Goal: Task Accomplishment & Management: Manage account settings

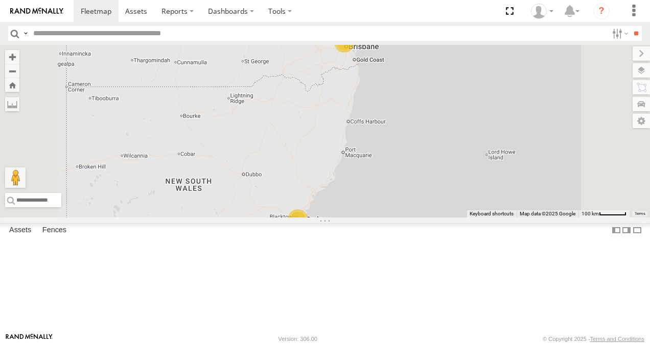
scroll to position [204, 0]
click at [0, 0] on link at bounding box center [0, 0] width 0 height 0
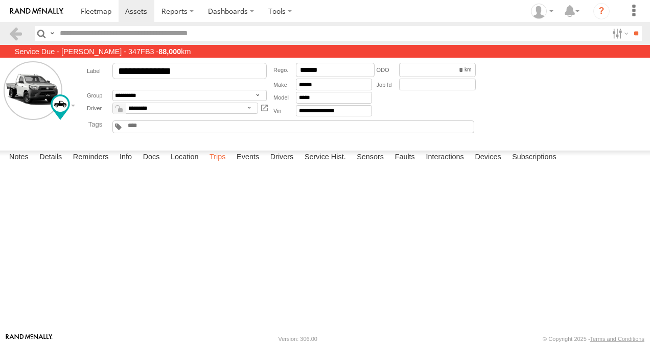
click at [218, 165] on label "Trips" at bounding box center [217, 158] width 27 height 14
drag, startPoint x: 361, startPoint y: 25, endPoint x: 439, endPoint y: 10, distance: 80.1
click at [97, 10] on span at bounding box center [96, 11] width 31 height 10
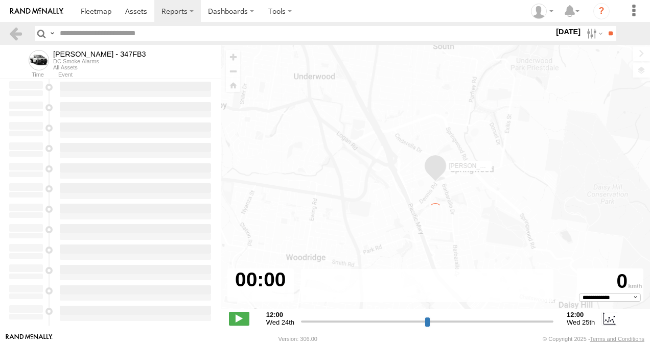
select select "**********"
type input "**********"
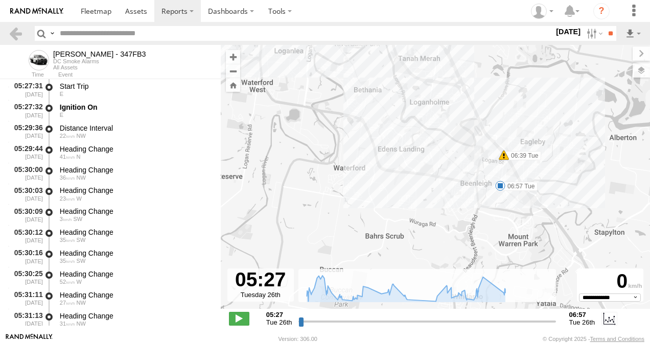
drag, startPoint x: 330, startPoint y: 140, endPoint x: 295, endPoint y: 110, distance: 46.0
click at [295, 110] on div "Alex - 347FB3 05:41 Tue 05:45 Tue 05:47 Tue 06:15 Tue 06:20 Tue 06:39 Tue 06:57…" at bounding box center [435, 182] width 429 height 275
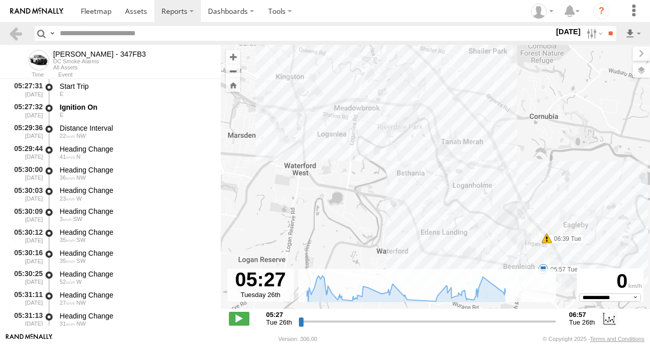
drag, startPoint x: 449, startPoint y: 164, endPoint x: 522, endPoint y: 253, distance: 115.1
click at [493, 248] on div "Alex - 347FB3 05:41 Tue 05:45 Tue 05:47 Tue 06:15 Tue 06:20 Tue 06:39 Tue 06:57…" at bounding box center [435, 182] width 429 height 275
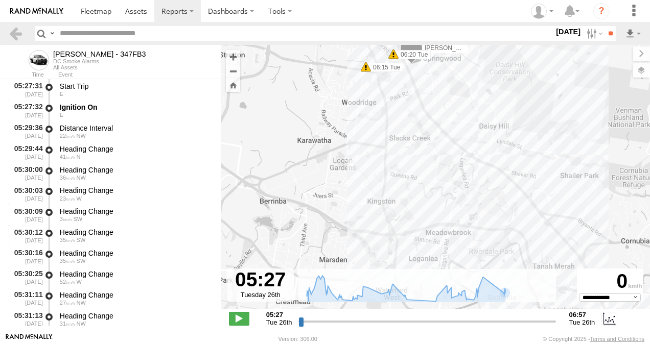
drag, startPoint x: 445, startPoint y: 179, endPoint x: 534, endPoint y: 296, distance: 146.5
click at [539, 303] on div "Alex - 347FB3 05:41 Tue 05:45 Tue 05:47 Tue 06:15 Tue 06:20 Tue 06:39 Tue 06:57…" at bounding box center [435, 182] width 429 height 275
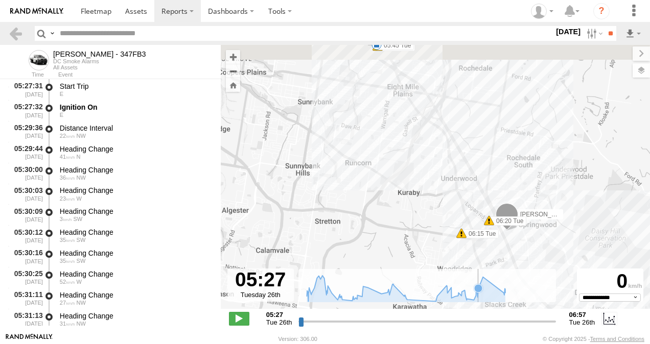
drag, startPoint x: 382, startPoint y: 137, endPoint x: 485, endPoint y: 306, distance: 197.4
click at [485, 306] on div "Alex - 347FB3 05:41 Tue 05:45 Tue 05:47 Tue 06:15 Tue 06:20 Tue 06:39 Tue 06:57…" at bounding box center [435, 182] width 429 height 275
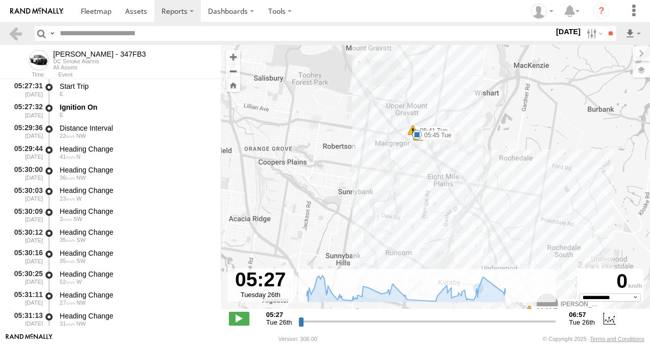
drag, startPoint x: 335, startPoint y: 99, endPoint x: 378, endPoint y: 170, distance: 82.7
click at [354, 177] on div "Alex - 347FB3 05:41 Tue 05:45 Tue 05:47 Tue 06:15 Tue 06:20 Tue 06:39 Tue 06:57…" at bounding box center [435, 182] width 429 height 275
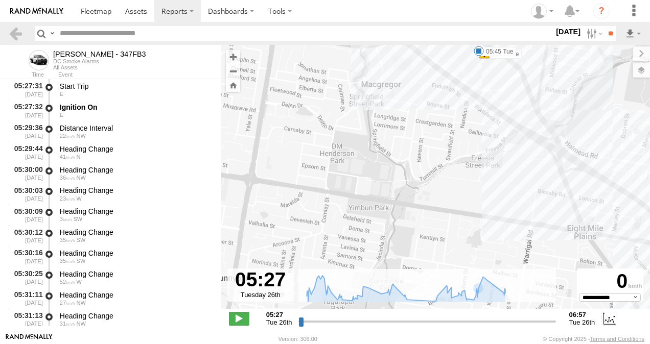
drag, startPoint x: 435, startPoint y: 129, endPoint x: 351, endPoint y: 274, distance: 167.5
click at [350, 275] on div "To navigate the map with touch gestures double-tap and hold your finger on the …" at bounding box center [435, 189] width 429 height 288
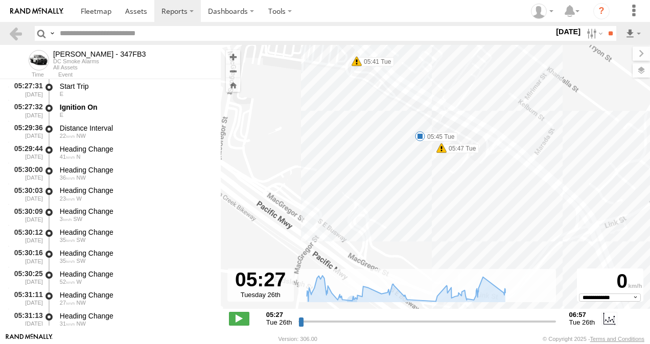
click at [421, 136] on span at bounding box center [420, 136] width 10 height 10
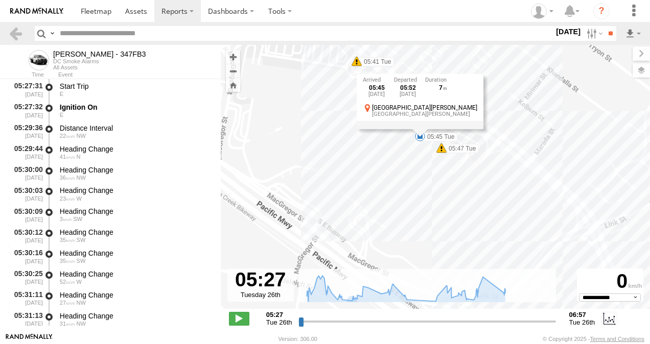
click at [396, 180] on div "Alex - 347FB3 05:41 Tue 05:45 Tue 05:47 Tue 06:15 Tue 06:20 Tue 06:39 Tue 06:57…" at bounding box center [435, 182] width 429 height 275
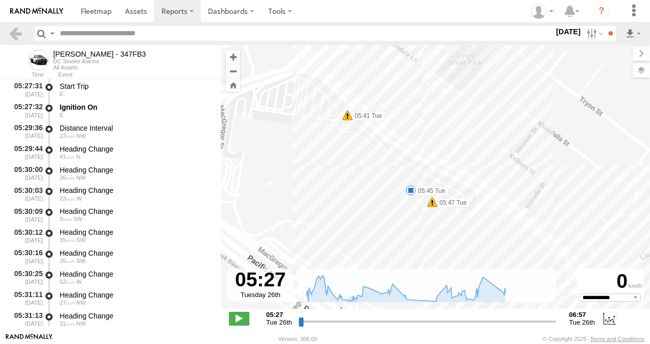
drag, startPoint x: 436, startPoint y: 221, endPoint x: 429, endPoint y: 255, distance: 35.1
click at [429, 255] on div "Alex - 347FB3 05:41 Tue 05:45 Tue 05:47 Tue 06:15 Tue 06:20 Tue 06:39 Tue 06:57…" at bounding box center [435, 182] width 429 height 275
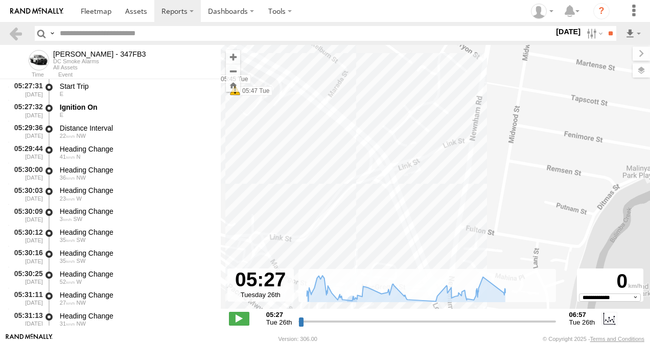
drag, startPoint x: 443, startPoint y: 255, endPoint x: 318, endPoint y: 199, distance: 137.9
click at [240, 140] on div "Alex - 347FB3 05:41 Tue 05:45 Tue 05:47 Tue 06:15 Tue 06:20 Tue 06:39 Tue 06:57…" at bounding box center [435, 182] width 429 height 275
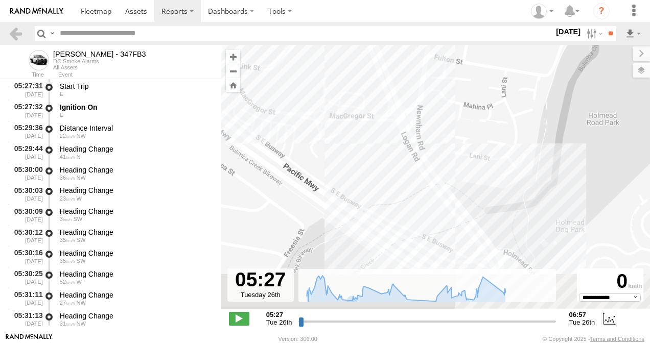
drag, startPoint x: 347, startPoint y: 237, endPoint x: 309, endPoint y: -27, distance: 267.0
click at [309, 0] on html at bounding box center [325, 172] width 650 height 344
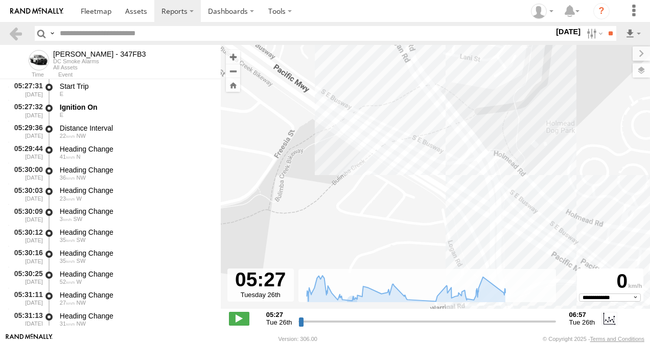
drag, startPoint x: 430, startPoint y: 132, endPoint x: 348, endPoint y: -3, distance: 158.4
click at [348, 0] on html at bounding box center [325, 172] width 650 height 344
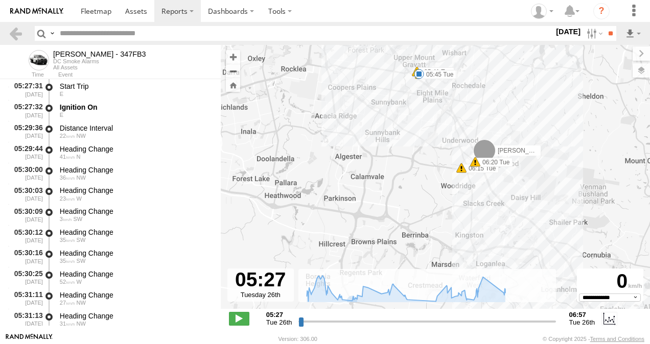
drag, startPoint x: 461, startPoint y: 163, endPoint x: 420, endPoint y: 106, distance: 70.0
click at [420, 106] on div "Alex - 347FB3 05:41 Tue 05:45 Tue 05:47 Tue 06:15 Tue 06:20 Tue 06:39 Tue 06:57…" at bounding box center [435, 182] width 429 height 275
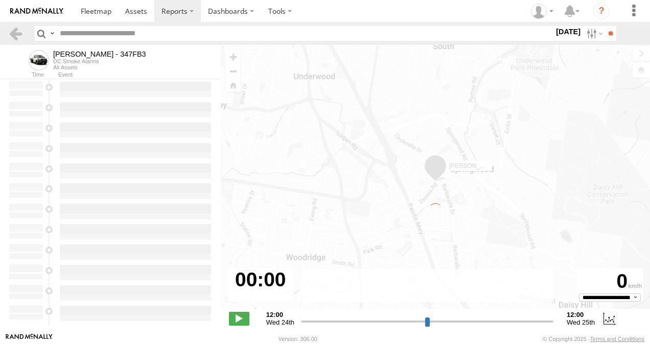
type input "**********"
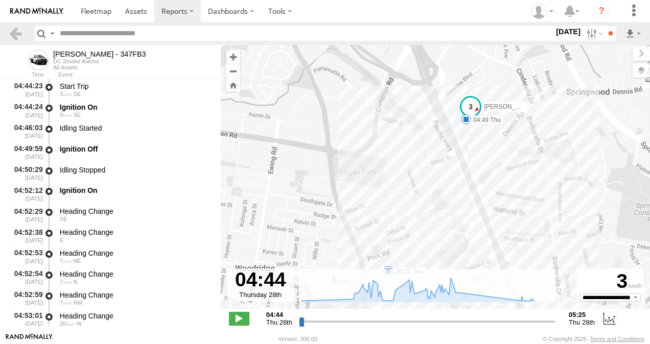
drag, startPoint x: 479, startPoint y: 161, endPoint x: 473, endPoint y: 178, distance: 17.3
click at [473, 178] on div "Alex - 347FB3 04:49 Thu 05:25 Thu" at bounding box center [435, 182] width 429 height 275
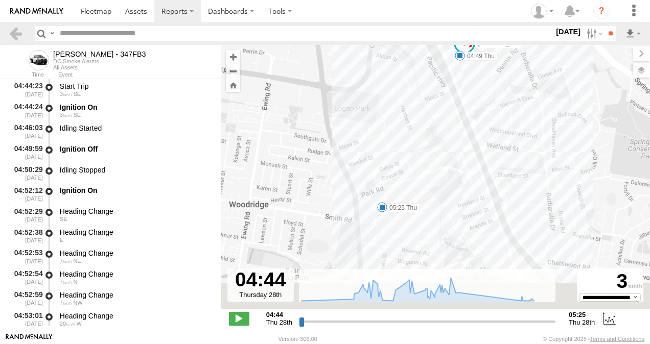
drag, startPoint x: 427, startPoint y: 204, endPoint x: 414, endPoint y: 87, distance: 118.2
click at [414, 87] on div "Alex - 347FB3 04:49 Thu 05:25 Thu" at bounding box center [435, 182] width 429 height 275
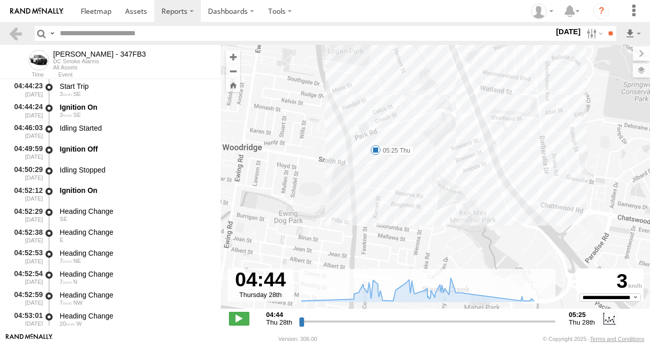
click at [377, 150] on span at bounding box center [375, 150] width 10 height 10
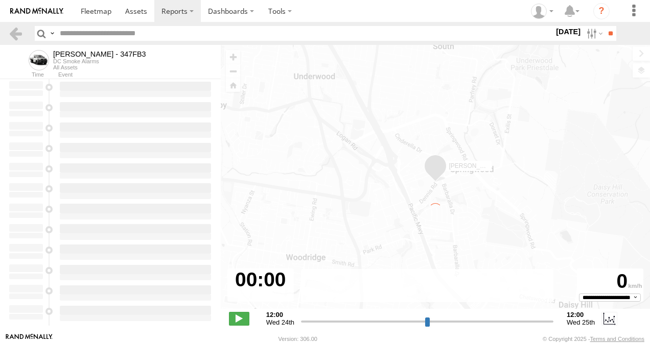
type input "**********"
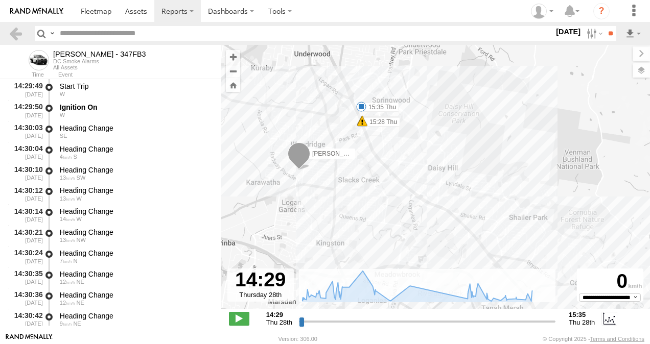
drag, startPoint x: 380, startPoint y: 123, endPoint x: 344, endPoint y: 164, distance: 54.4
click at [344, 164] on div "[PERSON_NAME] - 347FB3 15:26 Thu 15:28 Thu 15:35 Thu" at bounding box center [435, 182] width 429 height 275
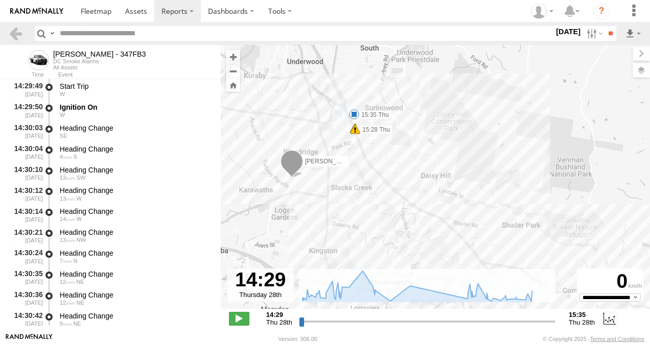
click at [357, 113] on span at bounding box center [354, 114] width 10 height 10
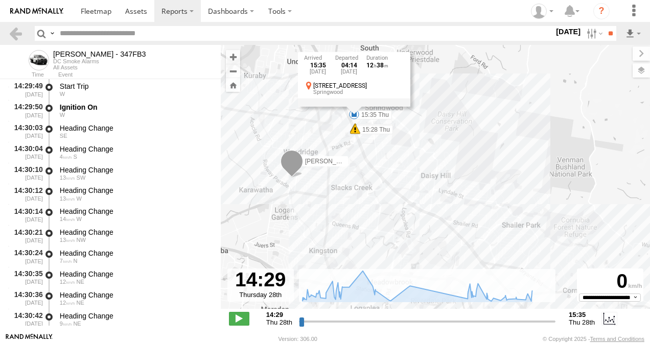
click at [466, 166] on div "[PERSON_NAME] - 347FB3 15:26 Thu 15:28 Thu 15:35 Thu 15:35 [DATE] 04:14 [DATE] …" at bounding box center [435, 182] width 429 height 275
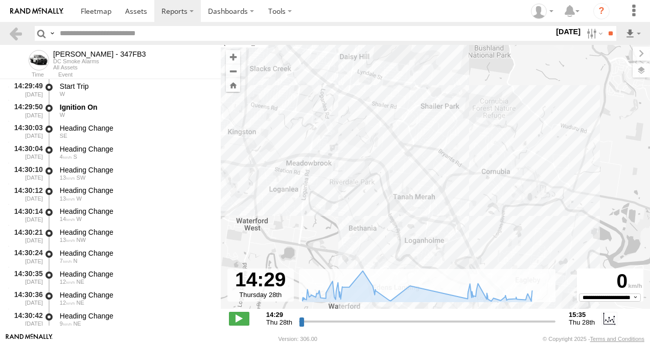
drag, startPoint x: 498, startPoint y: 250, endPoint x: 416, endPoint y: 130, distance: 145.0
click at [416, 130] on div "[PERSON_NAME] - 347FB3 15:26 Thu 15:28 Thu 15:35 Thu" at bounding box center [435, 182] width 429 height 275
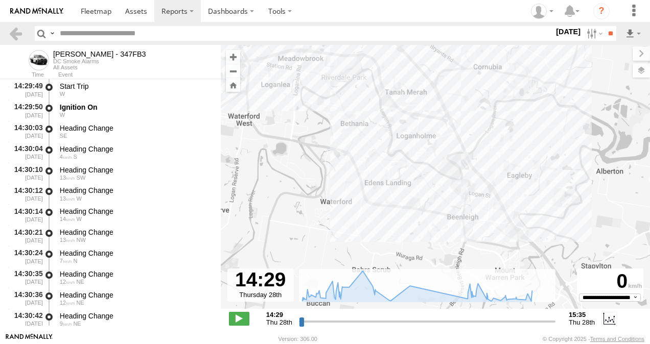
drag, startPoint x: 420, startPoint y: 204, endPoint x: 411, endPoint y: 89, distance: 115.8
click at [411, 89] on div "[PERSON_NAME] - 347FB3 15:26 Thu 15:28 Thu 15:35 Thu" at bounding box center [435, 182] width 429 height 275
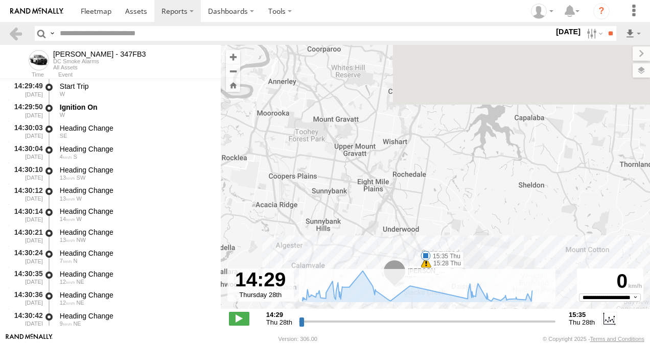
drag, startPoint x: 402, startPoint y: 109, endPoint x: 455, endPoint y: 370, distance: 266.9
click at [455, 344] on html at bounding box center [325, 172] width 650 height 344
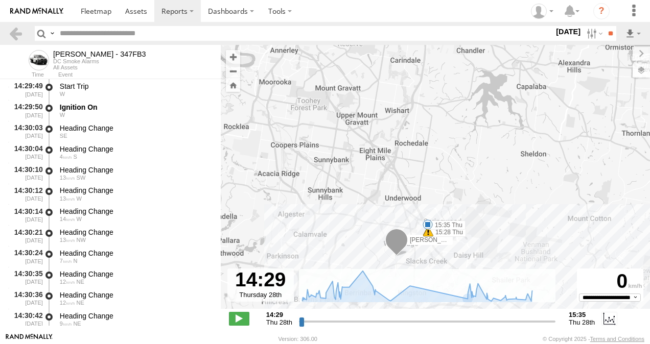
drag, startPoint x: 459, startPoint y: 202, endPoint x: 447, endPoint y: 97, distance: 106.0
click at [447, 97] on div "[PERSON_NAME] - 347FB3 15:26 Thu 15:28 Thu 15:35 Thu" at bounding box center [435, 182] width 429 height 275
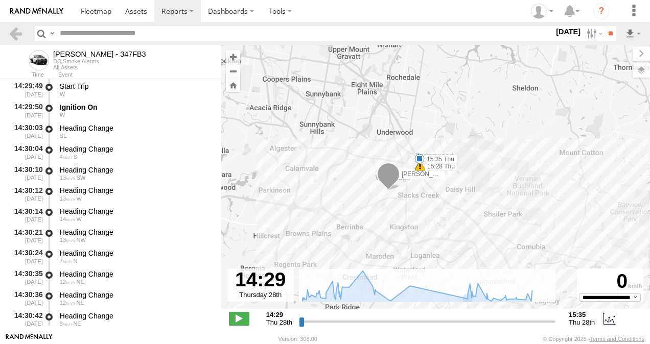
click at [420, 167] on span at bounding box center [420, 166] width 10 height 10
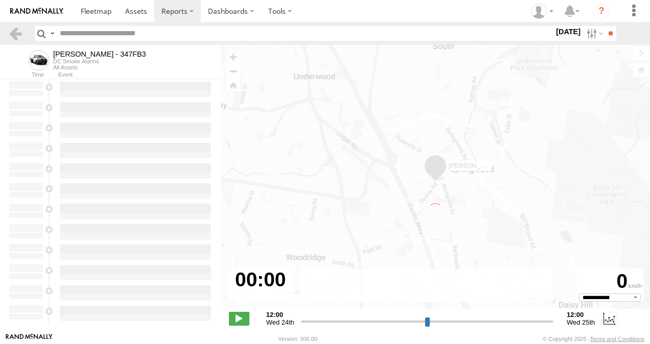
type input "**********"
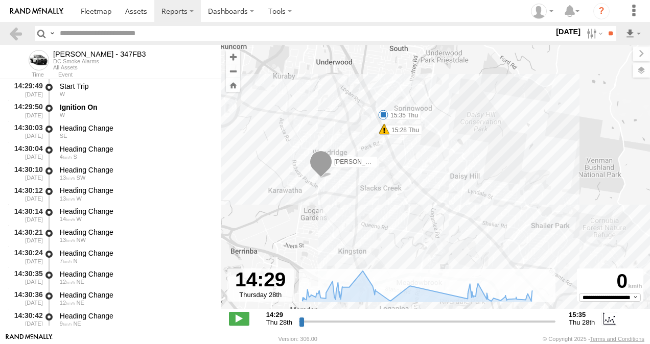
drag, startPoint x: 405, startPoint y: 145, endPoint x: 404, endPoint y: 221, distance: 76.6
click at [404, 221] on div "[PERSON_NAME] - 347FB3 15:26 Thu 15:28 Thu 15:35 Thu" at bounding box center [435, 182] width 429 height 275
click at [384, 115] on span at bounding box center [383, 115] width 10 height 10
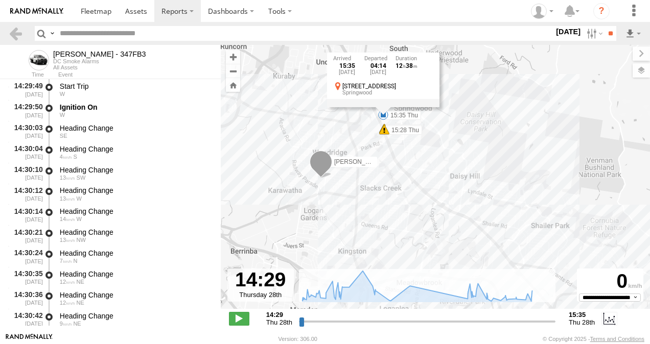
click at [309, 123] on div "[PERSON_NAME] - 347FB3 15:26 Thu 15:28 Thu 15:35 Thu 15:35 [DATE] 04:14 [DATE] …" at bounding box center [435, 182] width 429 height 275
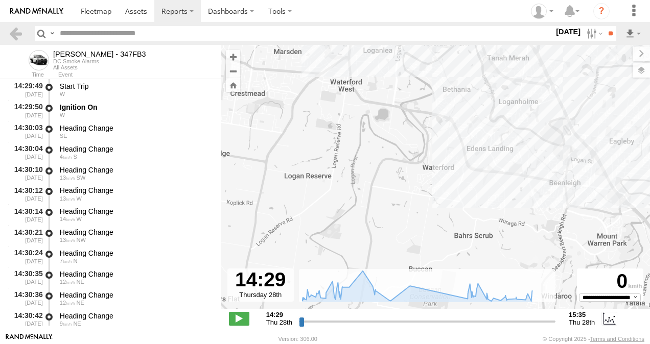
drag, startPoint x: 484, startPoint y: 228, endPoint x: 466, endPoint y: -38, distance: 266.3
click at [466, 0] on html at bounding box center [325, 172] width 650 height 344
drag, startPoint x: 470, startPoint y: 49, endPoint x: 486, endPoint y: 281, distance: 233.0
click at [486, 281] on body "?" at bounding box center [325, 172] width 650 height 344
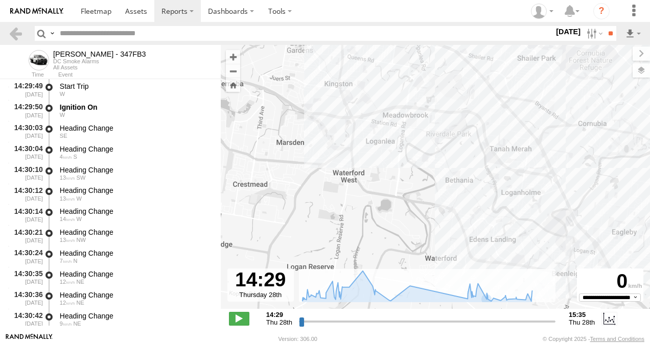
drag, startPoint x: 431, startPoint y: 136, endPoint x: 436, endPoint y: 232, distance: 96.7
click at [434, 248] on div "[PERSON_NAME] - 347FB3 15:26 Thu 15:28 Thu 15:35 Thu" at bounding box center [435, 182] width 429 height 275
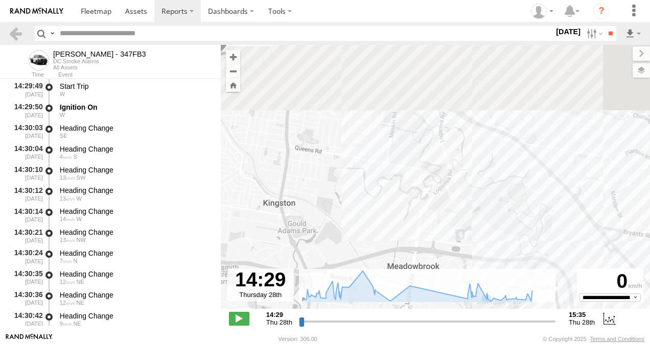
drag, startPoint x: 408, startPoint y: 115, endPoint x: 448, endPoint y: 370, distance: 257.9
click at [448, 344] on html at bounding box center [325, 172] width 650 height 344
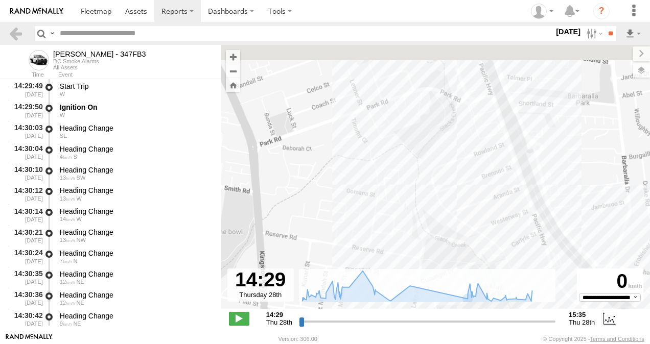
drag, startPoint x: 409, startPoint y: 113, endPoint x: 382, endPoint y: 292, distance: 180.8
click at [382, 292] on div "To navigate the map with touch gestures double-tap and hold your finger on the …" at bounding box center [435, 189] width 429 height 288
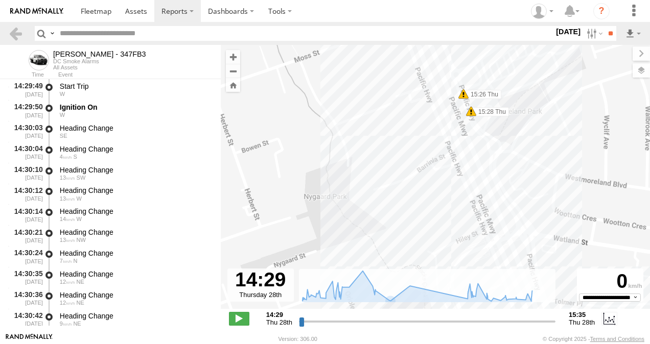
click at [463, 96] on span at bounding box center [463, 94] width 10 height 10
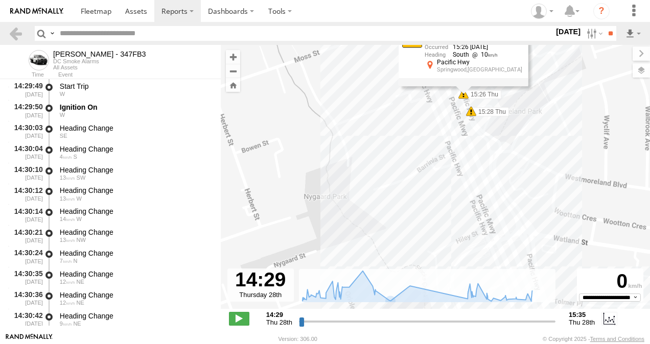
click at [470, 111] on span at bounding box center [471, 111] width 10 height 10
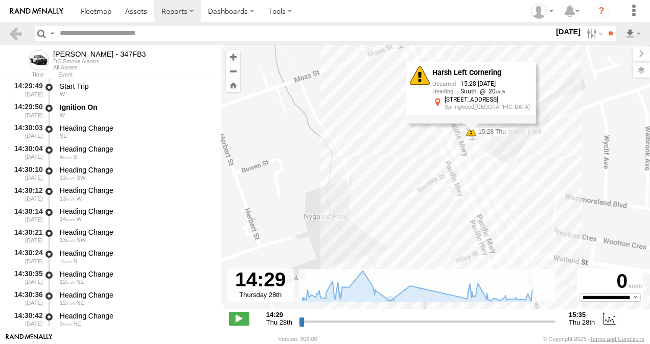
drag, startPoint x: 421, startPoint y: 146, endPoint x: 335, endPoint y: 79, distance: 108.8
click at [423, 168] on div "Alex - 347FB3 15:26 Thu 15:28 Thu 15:35 Thu Harsh Left Cornering 15:28 28/08/20…" at bounding box center [435, 182] width 429 height 275
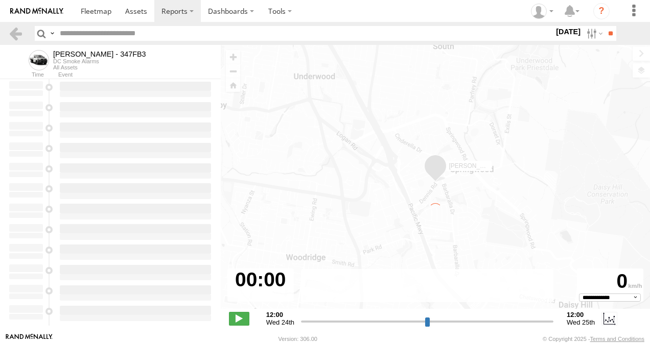
type input "**********"
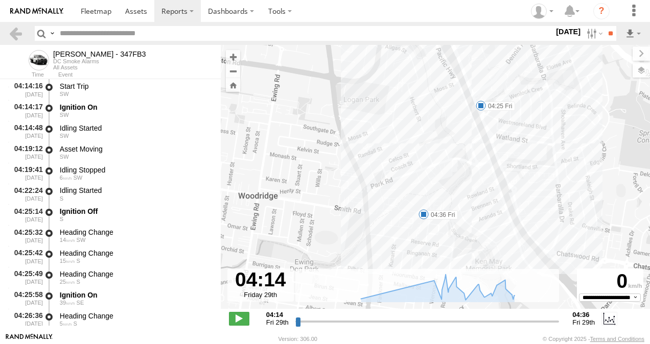
drag, startPoint x: 386, startPoint y: 252, endPoint x: 379, endPoint y: 212, distance: 41.0
click at [379, 212] on div "Alex - 347FB3 04:25 Fri 04:36 Fri" at bounding box center [435, 182] width 429 height 275
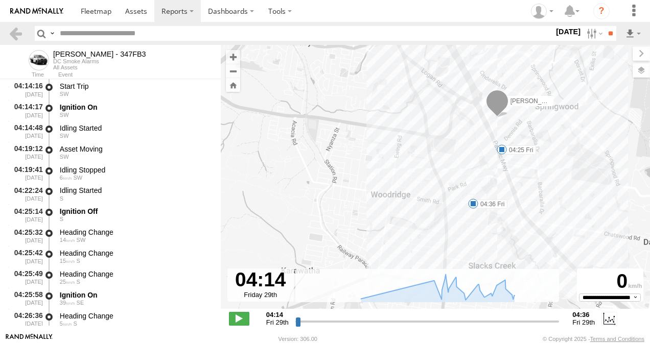
click at [501, 150] on span at bounding box center [502, 150] width 10 height 10
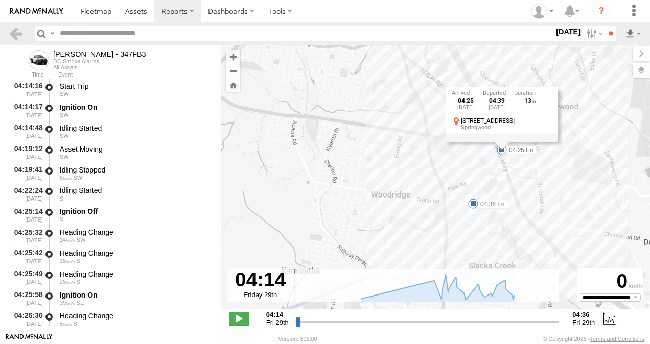
click at [440, 162] on div "Alex - 347FB3 04:25 Fri 04:36 Fri 04:25 Fri 29th Aug 04:39 Fri 29th Aug 13 3388…" at bounding box center [435, 182] width 429 height 275
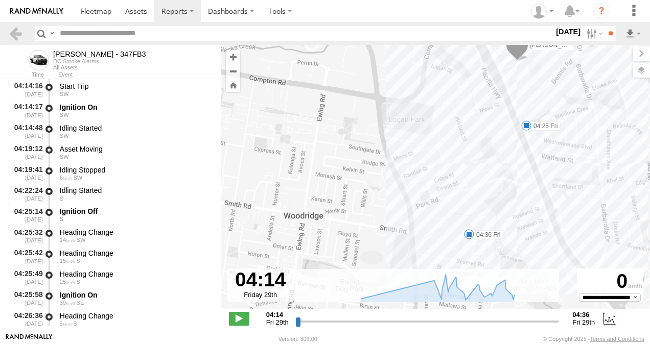
click at [525, 124] on span at bounding box center [526, 126] width 10 height 10
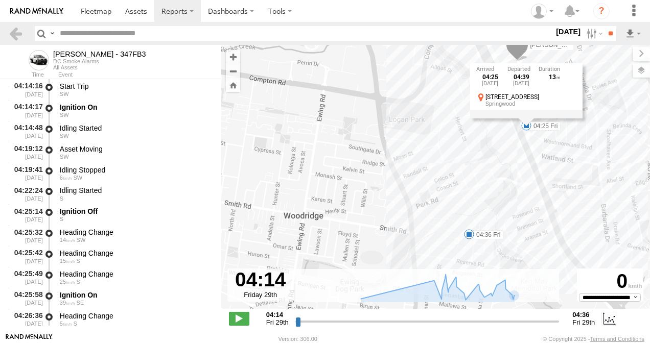
click at [479, 153] on div "Alex - 347FB3 04:25 Fri 04:36 Fri 04:25 Fri 29th Aug 04:39 Fri 29th Aug 13 3388…" at bounding box center [435, 182] width 429 height 275
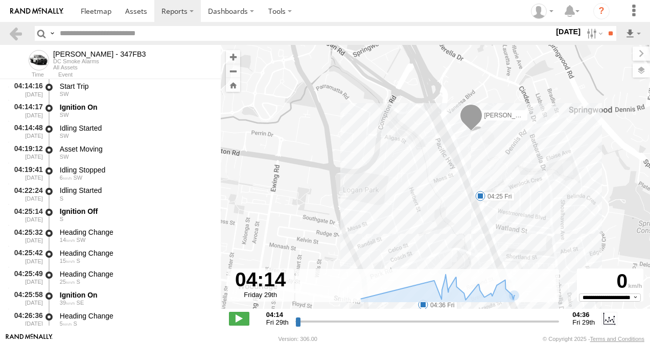
drag, startPoint x: 469, startPoint y: 140, endPoint x: 424, endPoint y: 213, distance: 85.6
click at [424, 213] on div "Alex - 347FB3 04:25 Fri 04:36 Fri" at bounding box center [435, 182] width 429 height 275
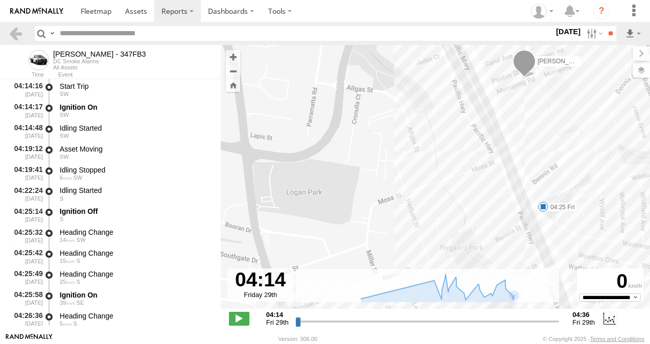
click at [542, 209] on span at bounding box center [543, 207] width 10 height 10
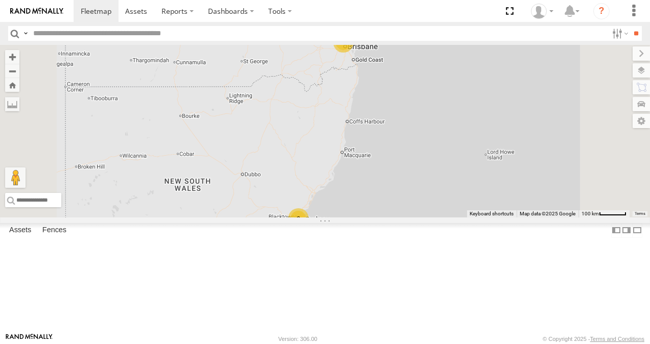
scroll to position [33, 0]
click at [0, 0] on link at bounding box center [0, 0] width 0 height 0
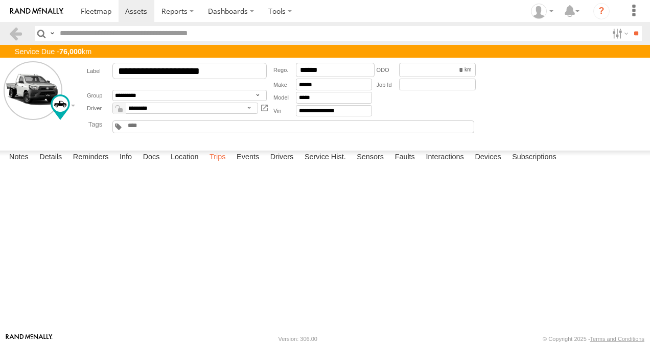
click at [221, 165] on label "Trips" at bounding box center [217, 158] width 27 height 14
click at [96, 9] on span at bounding box center [96, 11] width 31 height 10
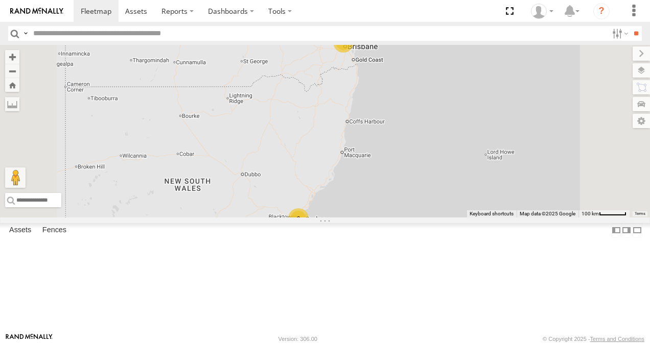
scroll to position [51, 0]
click at [0, 0] on link at bounding box center [0, 0] width 0 height 0
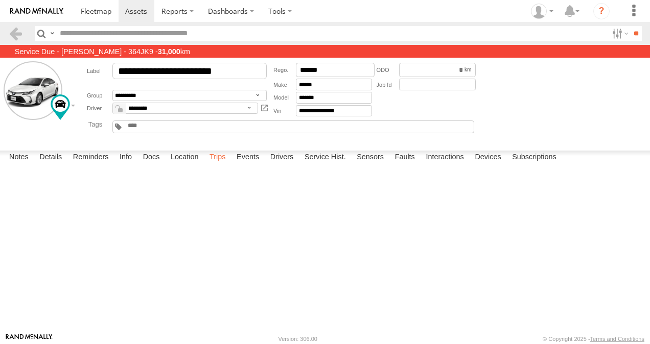
click at [221, 165] on label "Trips" at bounding box center [217, 158] width 27 height 14
click at [97, 13] on span at bounding box center [96, 11] width 31 height 10
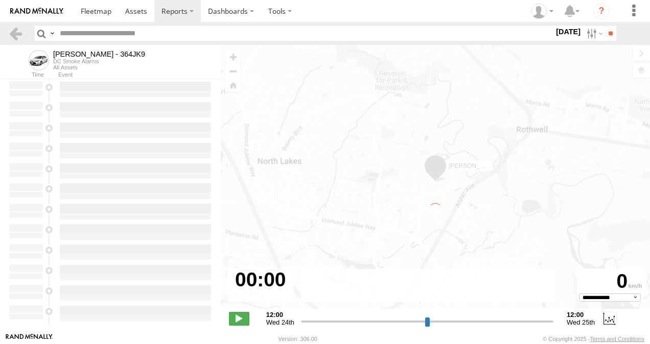
select select "**********"
type input "**********"
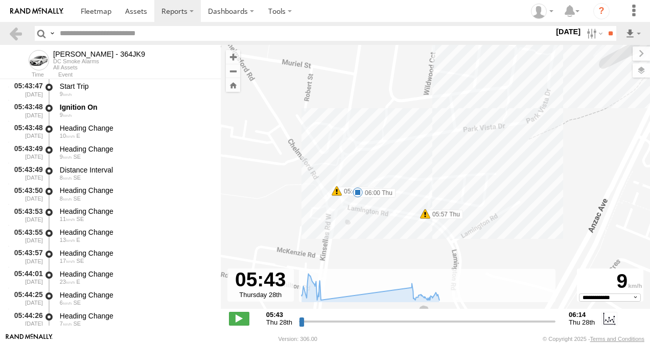
drag, startPoint x: 383, startPoint y: 169, endPoint x: 403, endPoint y: 81, distance: 89.6
click at [403, 81] on div "[PERSON_NAME] - 364JK9 05:45 Thu 05:57 Thu 06:00 Thu" at bounding box center [435, 182] width 429 height 275
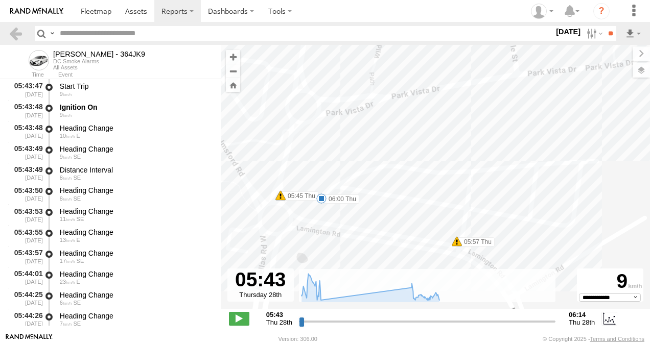
click at [279, 194] on span at bounding box center [280, 196] width 10 height 10
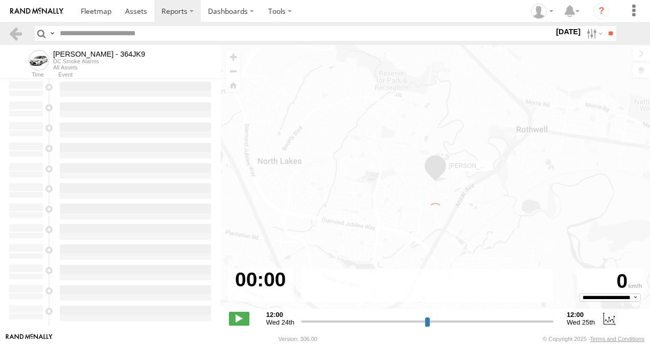
type input "**********"
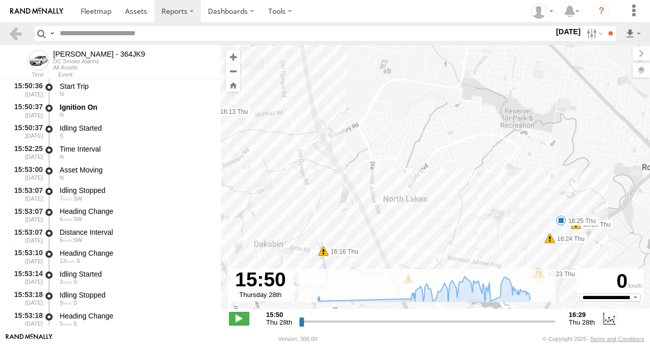
drag, startPoint x: 467, startPoint y: 199, endPoint x: 390, endPoint y: 181, distance: 79.6
click at [390, 180] on div "Benjamin Fidow - 364JK9 16:07 Thu 16:09 Thu 16:12 Thu 16:13 Thu 16:13 Thu 16:16…" at bounding box center [435, 182] width 429 height 275
click at [556, 221] on span at bounding box center [556, 220] width 10 height 10
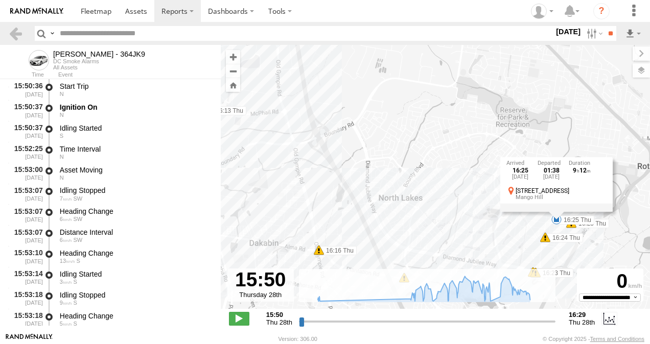
drag, startPoint x: 502, startPoint y: 233, endPoint x: 473, endPoint y: 234, distance: 28.6
click at [502, 233] on div "Benjamin Fidow - 364JK9 16:07 Thu 16:09 Thu 16:12 Thu 16:13 Thu 16:13 Thu 16:16…" at bounding box center [435, 182] width 429 height 275
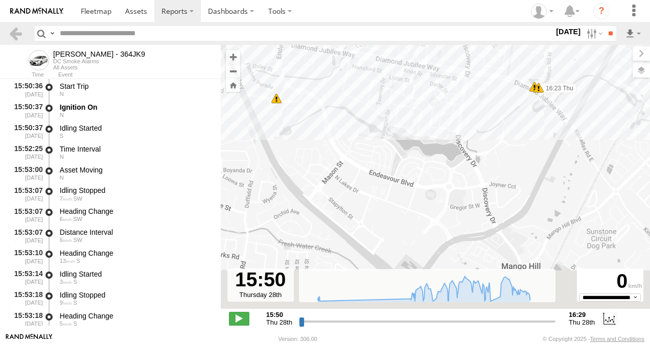
drag, startPoint x: 459, startPoint y: 231, endPoint x: 385, endPoint y: -14, distance: 256.5
click at [385, 0] on html at bounding box center [325, 172] width 650 height 344
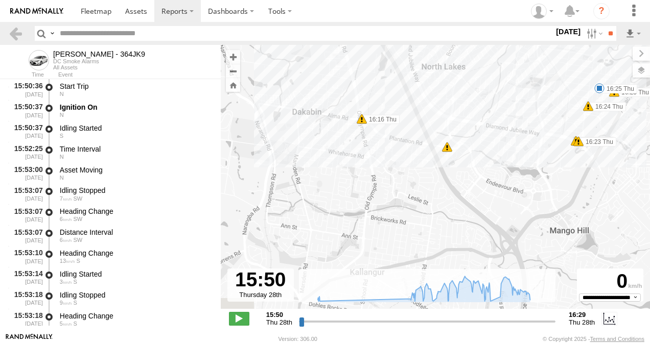
drag, startPoint x: 471, startPoint y: 168, endPoint x: 550, endPoint y: 194, distance: 83.8
click at [550, 194] on div "Benjamin Fidow - 364JK9 16:07 Thu 16:09 Thu 16:12 Thu 16:13 Thu 16:13 Thu 16:16…" at bounding box center [435, 182] width 429 height 275
click at [361, 121] on span at bounding box center [362, 119] width 10 height 10
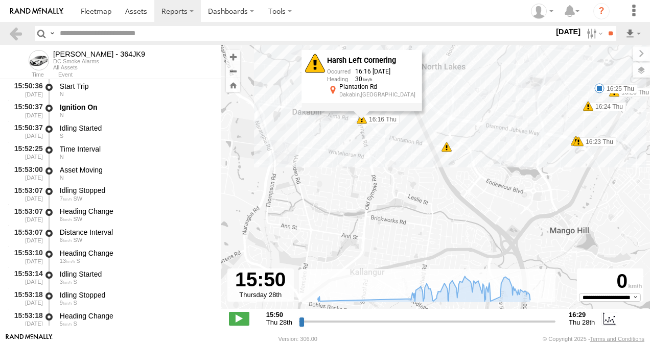
click at [447, 148] on div "6" at bounding box center [446, 147] width 10 height 10
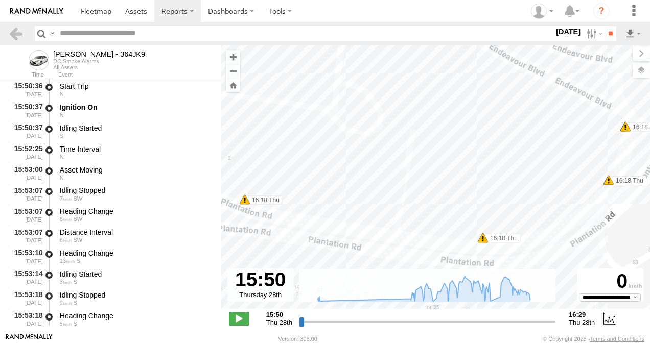
click at [485, 241] on span at bounding box center [483, 238] width 10 height 10
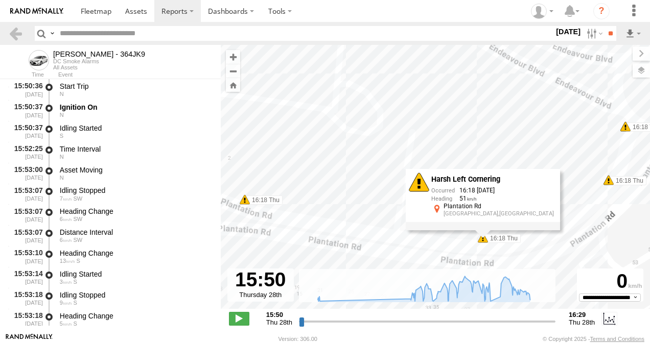
click at [245, 205] on div "Benjamin Fidow - 364JK9 16:07 Thu 16:09 Thu 16:12 Thu 16:13 Thu 16:13 Thu 16:16…" at bounding box center [435, 182] width 429 height 275
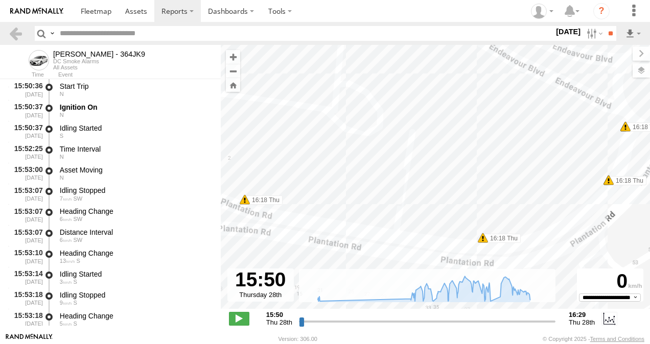
click at [243, 201] on span at bounding box center [245, 200] width 10 height 10
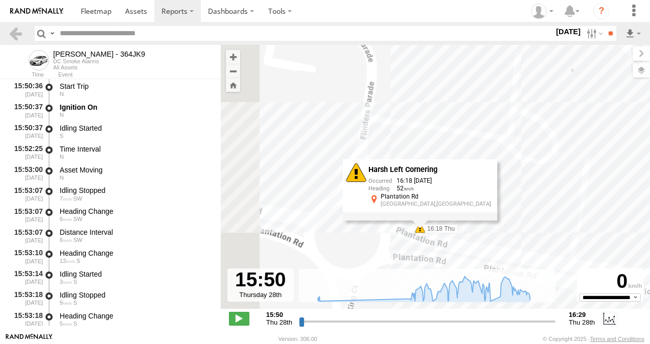
drag, startPoint x: 386, startPoint y: 171, endPoint x: 567, endPoint y: 199, distance: 183.1
click at [567, 199] on div "Benjamin Fidow - 364JK9 16:07 Thu 16:09 Thu 16:12 Thu 16:13 Thu 16:13 Thu 16:16…" at bounding box center [435, 182] width 429 height 275
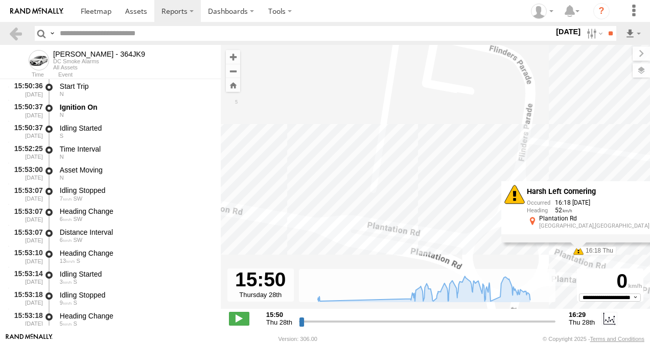
drag, startPoint x: 315, startPoint y: 233, endPoint x: 436, endPoint y: 228, distance: 121.7
click at [482, 256] on div "Benjamin Fidow - 364JK9 16:07 Thu 16:09 Thu 16:12 Thu 16:13 Thu 16:13 Thu 16:16…" at bounding box center [435, 182] width 429 height 275
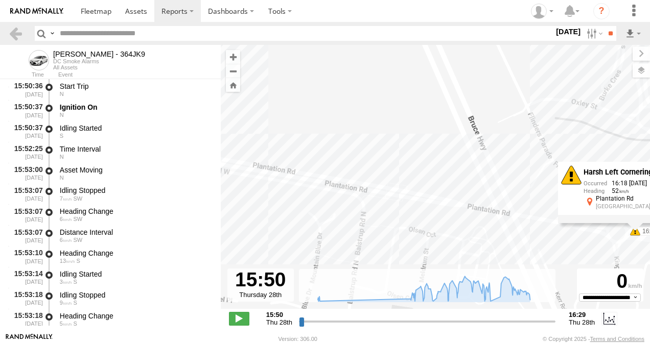
drag, startPoint x: 347, startPoint y: 182, endPoint x: 560, endPoint y: 243, distance: 221.7
click at [560, 243] on div "Benjamin Fidow - 364JK9 16:07 Thu 16:09 Thu 16:12 Thu 16:13 Thu 16:13 Thu 16:16…" at bounding box center [435, 182] width 429 height 275
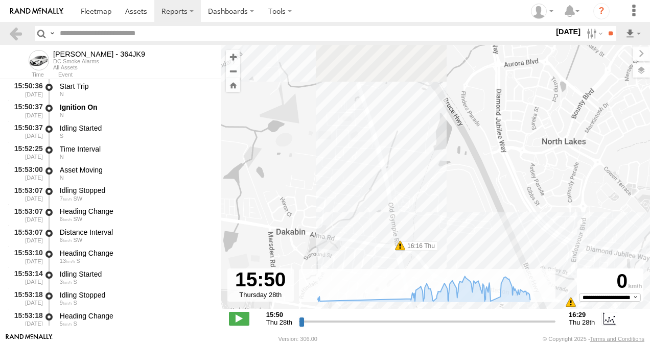
drag, startPoint x: 326, startPoint y: 145, endPoint x: 449, endPoint y: 227, distance: 147.4
click at [444, 270] on div "To navigate the map with touch gestures double-tap and hold your finger on the …" at bounding box center [435, 189] width 429 height 288
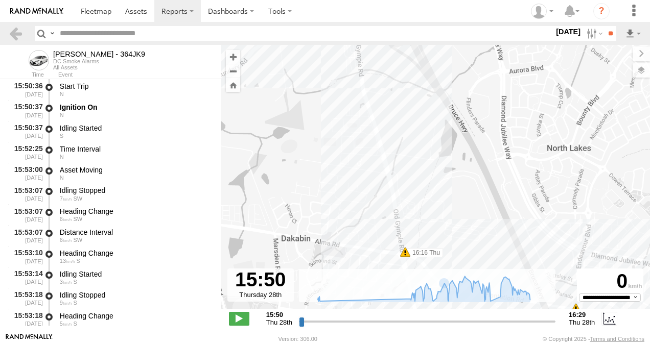
click at [405, 254] on span at bounding box center [405, 252] width 10 height 10
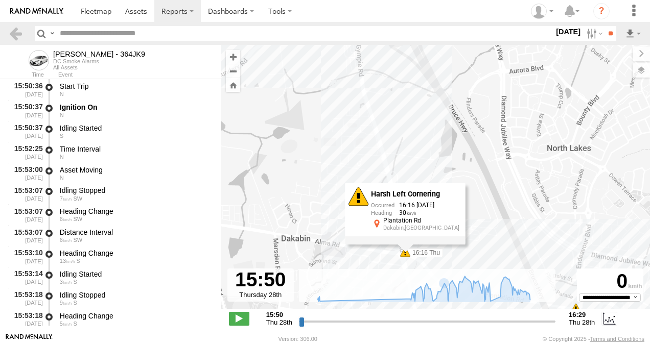
click at [339, 257] on div "Benjamin Fidow - 364JK9 16:07 Thu 16:09 Thu 16:12 Thu 16:13 Thu 16:13 Thu 16:16…" at bounding box center [435, 182] width 429 height 275
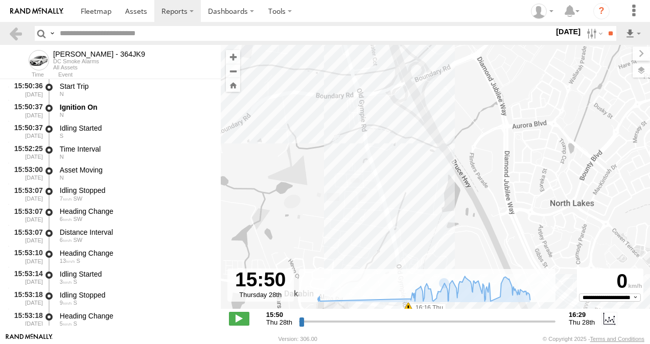
drag, startPoint x: 397, startPoint y: 116, endPoint x: 406, endPoint y: 275, distance: 158.6
click at [406, 282] on div "To navigate the map with touch gestures double-tap and hold your finger on the …" at bounding box center [435, 189] width 429 height 288
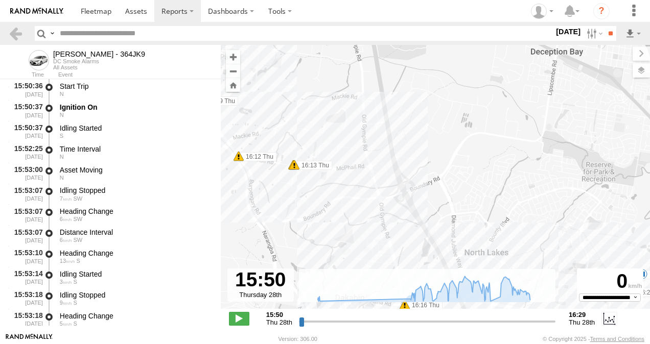
click at [295, 167] on span at bounding box center [294, 165] width 10 height 10
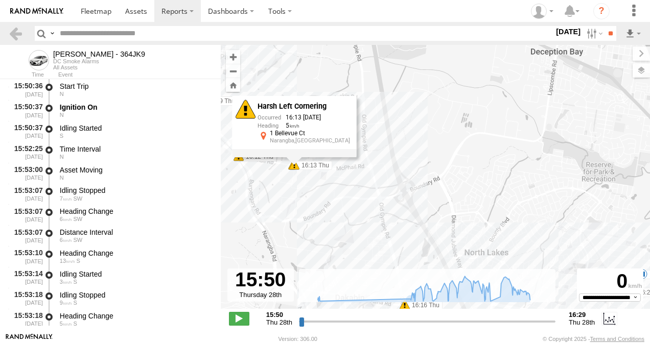
drag, startPoint x: 291, startPoint y: 193, endPoint x: 252, endPoint y: 196, distance: 38.9
click at [292, 193] on div "Benjamin Fidow - 364JK9 16:07 Thu 16:09 Thu 16:12 Thu 16:13 Thu 16:13 Thu 16:16…" at bounding box center [435, 182] width 429 height 275
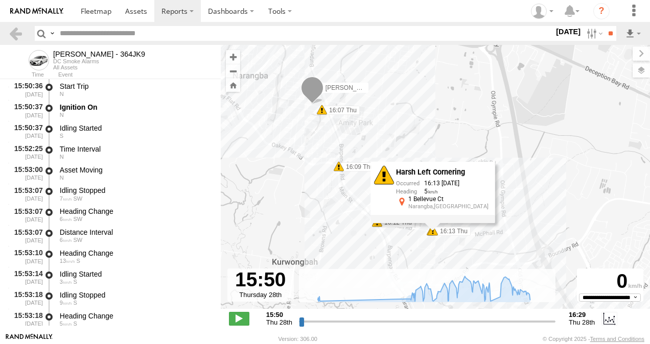
drag, startPoint x: 247, startPoint y: 196, endPoint x: 388, endPoint y: 263, distance: 155.4
click at [388, 263] on div "Benjamin Fidow - 364JK9 16:07 Thu 16:09 Thu 16:12 Thu 16:13 Thu 16:13 Thu 16:16…" at bounding box center [435, 182] width 429 height 275
click at [321, 109] on span at bounding box center [322, 110] width 10 height 10
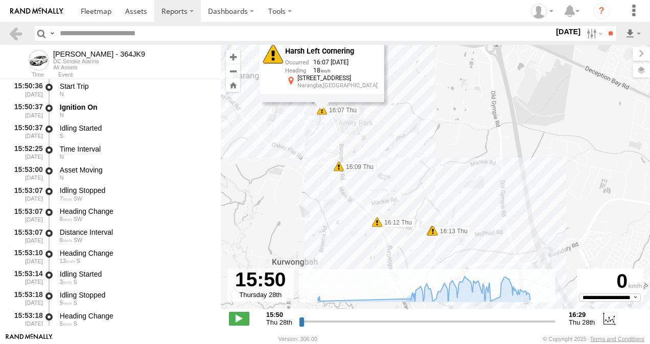
click at [297, 148] on div "Benjamin Fidow - 364JK9 16:07 Thu 16:09 Thu 16:12 Thu 16:13 Thu 16:13 Thu 16:16…" at bounding box center [435, 182] width 429 height 275
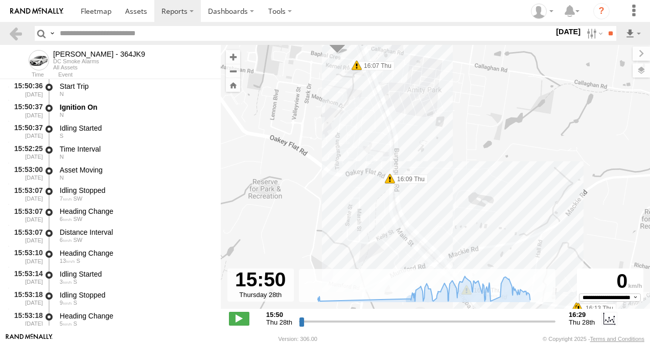
click at [388, 177] on span at bounding box center [390, 179] width 10 height 10
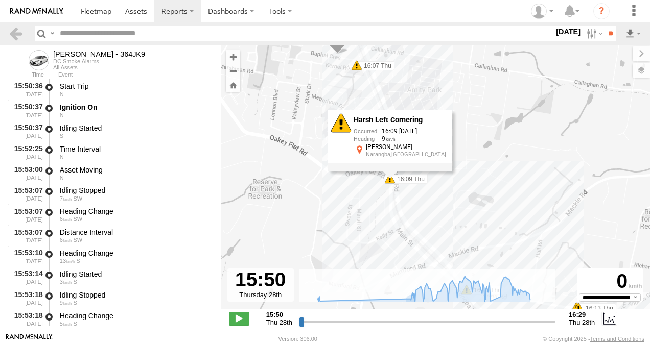
drag, startPoint x: 308, startPoint y: 208, endPoint x: 326, endPoint y: 96, distance: 114.4
click at [308, 208] on div "Benjamin Fidow - 364JK9 16:07 Thu 16:09 Thu 16:12 Thu 16:13 Thu 16:13 Thu 16:16…" at bounding box center [435, 182] width 429 height 275
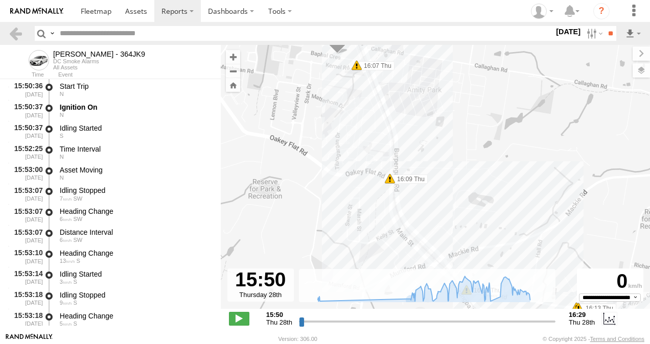
click at [356, 67] on span at bounding box center [356, 65] width 10 height 10
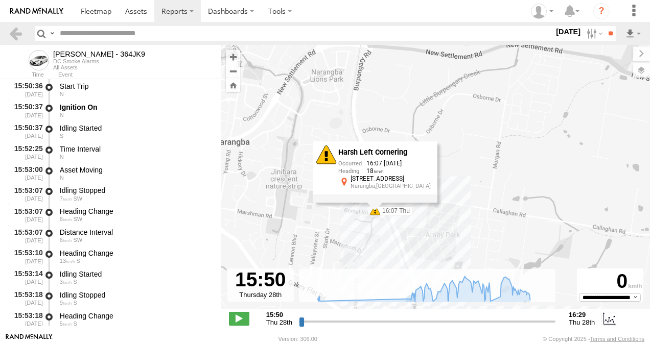
drag, startPoint x: 338, startPoint y: 111, endPoint x: 356, endPoint y: 257, distance: 147.3
click at [356, 257] on div "Benjamin Fidow - 364JK9 16:07 Thu 16:09 Thu 16:12 Thu 16:13 Thu 16:13 Thu 16:16…" at bounding box center [435, 182] width 429 height 275
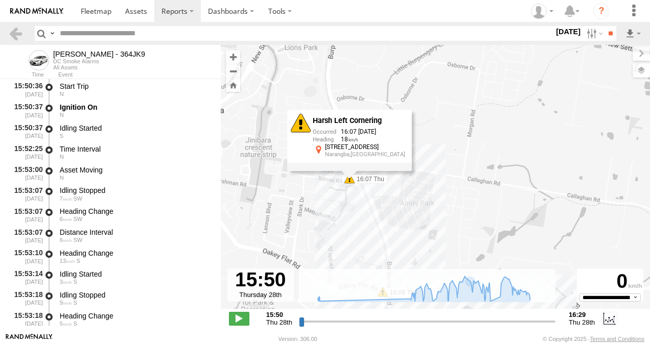
drag, startPoint x: 511, startPoint y: 247, endPoint x: 370, endPoint y: 11, distance: 274.9
click at [370, 11] on body "?" at bounding box center [325, 172] width 650 height 344
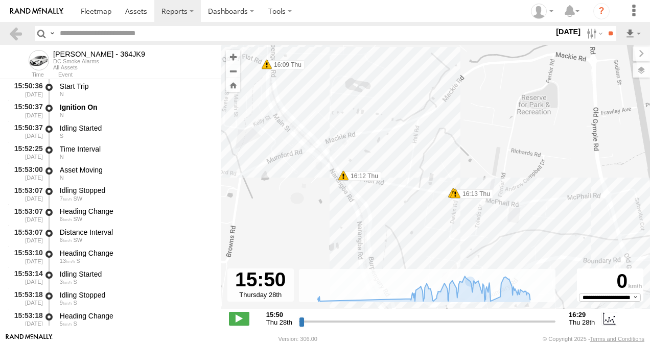
click at [342, 175] on span at bounding box center [343, 176] width 10 height 10
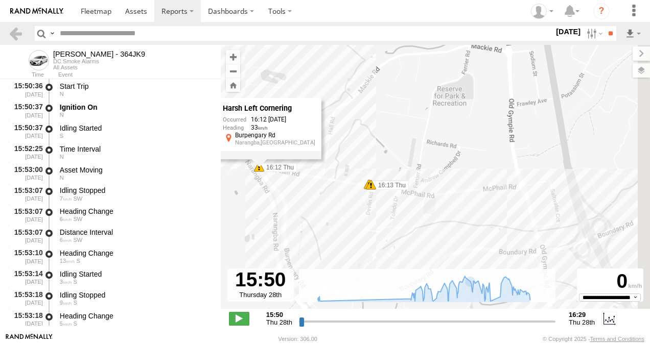
drag, startPoint x: 513, startPoint y: 213, endPoint x: 331, endPoint y: 188, distance: 183.6
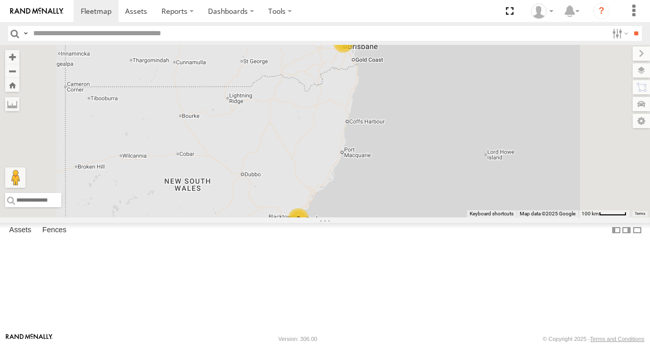
click at [0, 0] on link at bounding box center [0, 0] width 0 height 0
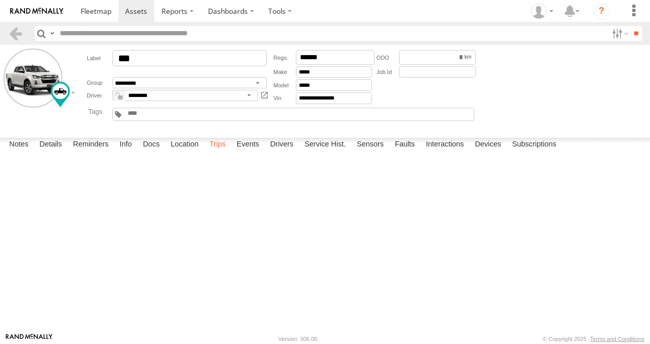
click at [222, 152] on label "Trips" at bounding box center [217, 145] width 27 height 14
click at [88, 10] on span at bounding box center [96, 11] width 31 height 10
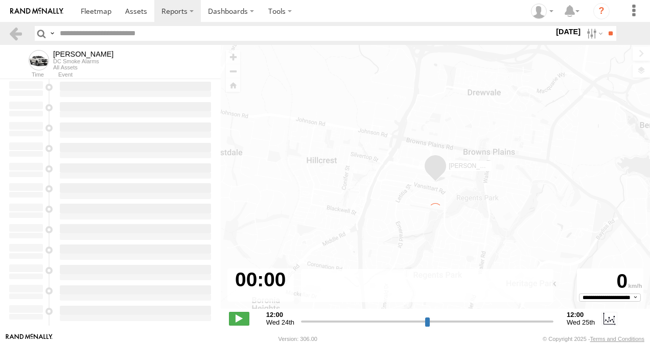
type input "**********"
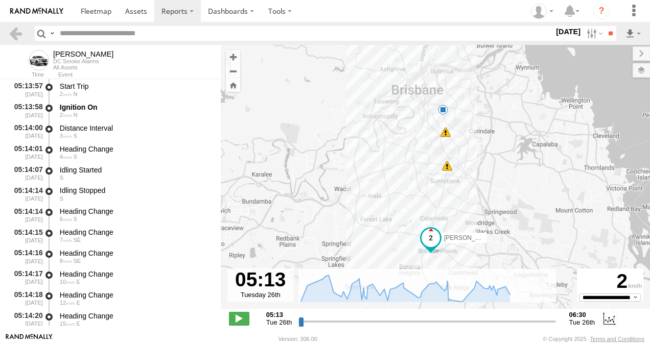
click at [447, 132] on span at bounding box center [445, 132] width 10 height 10
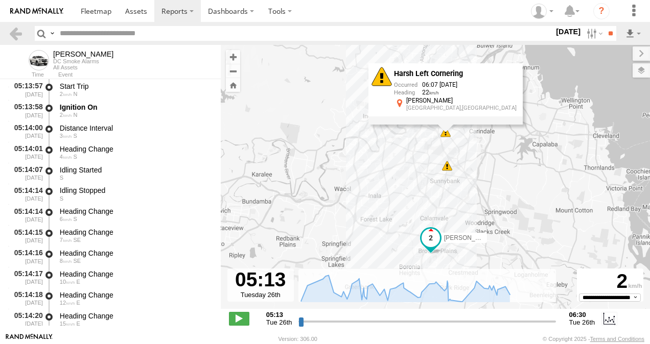
click at [495, 162] on div "Ian 05:44 Tue 06:07 Tue 06:30 Tue Harsh Left Cornering 06:07 26/08/2025 22 Mars…" at bounding box center [435, 182] width 429 height 275
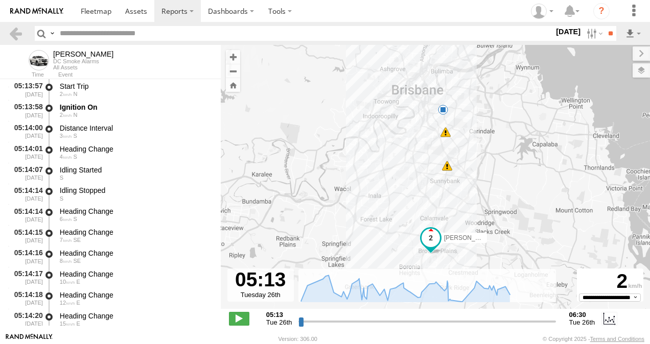
click at [448, 168] on span at bounding box center [447, 166] width 10 height 10
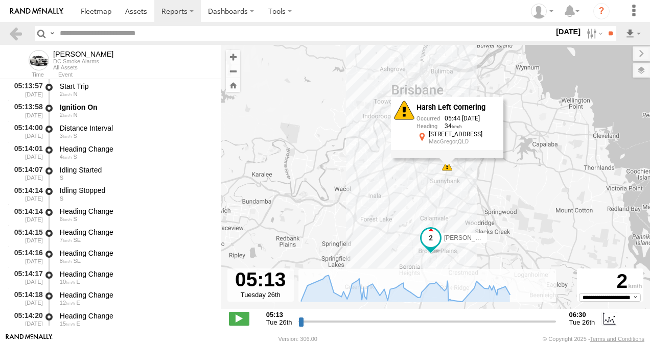
drag, startPoint x: 491, startPoint y: 202, endPoint x: 478, endPoint y: 221, distance: 23.1
click at [491, 202] on div "Ian 05:44 Tue 06:07 Tue 06:30 Tue Harsh Left Cornering 05:44 26/08/2025 34 497 …" at bounding box center [435, 182] width 429 height 275
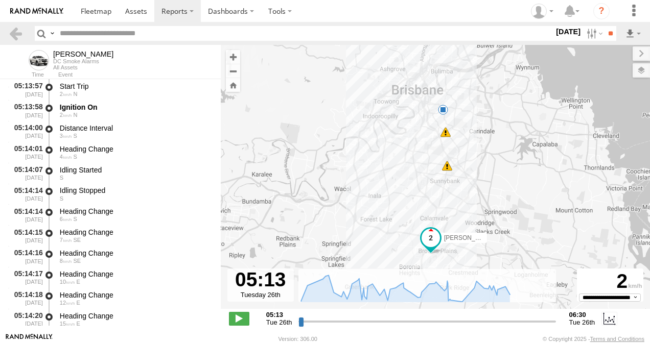
click at [440, 108] on span at bounding box center [443, 110] width 10 height 10
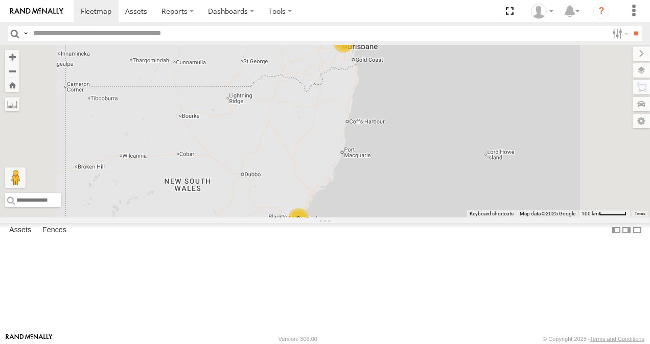
click at [0, 0] on link at bounding box center [0, 0] width 0 height 0
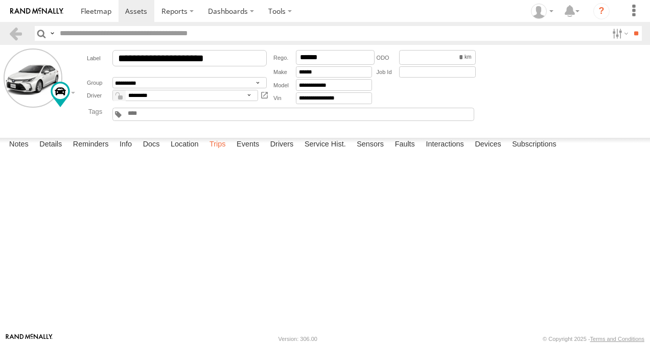
click at [219, 152] on label "Trips" at bounding box center [217, 145] width 27 height 14
click at [97, 16] on link at bounding box center [96, 11] width 45 height 22
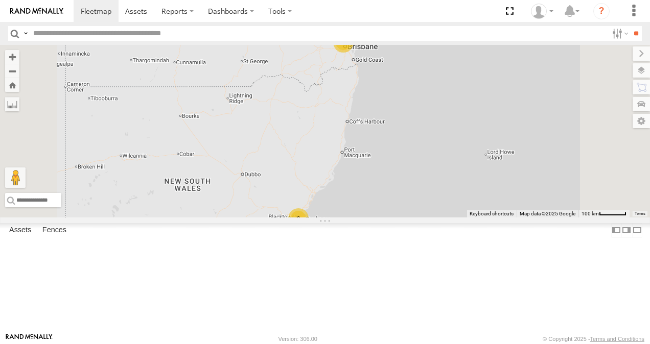
scroll to position [238, 0]
click at [0, 0] on link at bounding box center [0, 0] width 0 height 0
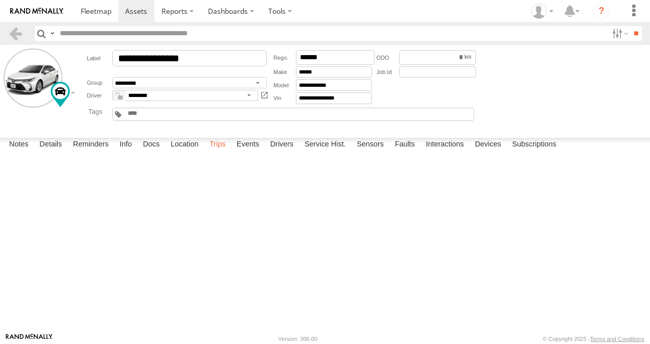
click at [218, 152] on label "Trips" at bounding box center [217, 145] width 27 height 14
click at [104, 10] on span at bounding box center [96, 11] width 31 height 10
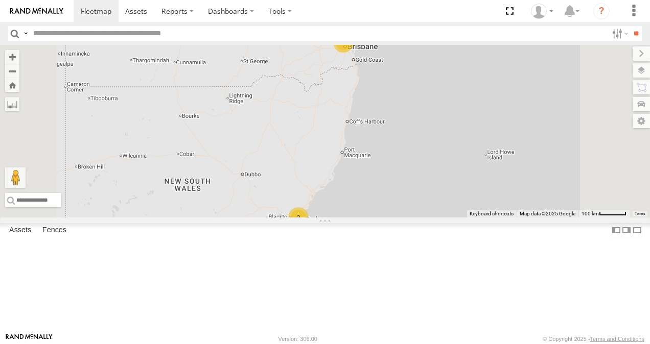
click at [0, 0] on link at bounding box center [0, 0] width 0 height 0
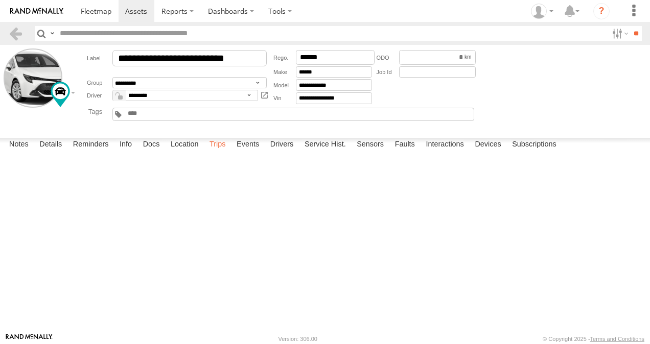
click at [221, 152] on label "Trips" at bounding box center [217, 145] width 27 height 14
click at [100, 8] on span at bounding box center [96, 11] width 31 height 10
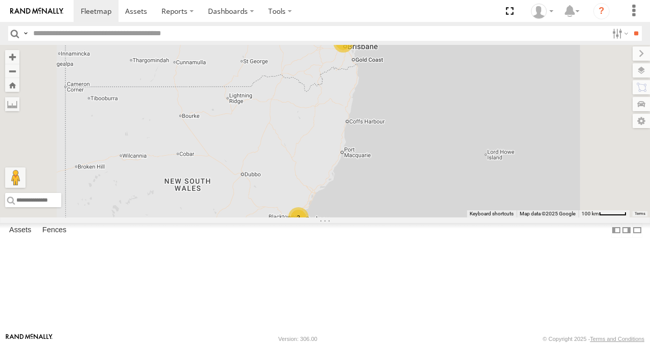
click at [0, 0] on link at bounding box center [0, 0] width 0 height 0
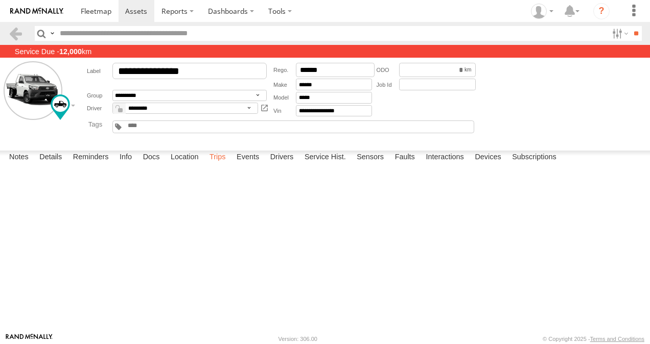
click at [215, 165] on label "Trips" at bounding box center [217, 158] width 27 height 14
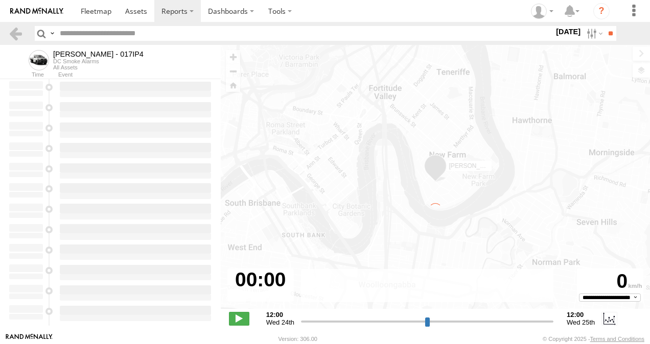
type input "**********"
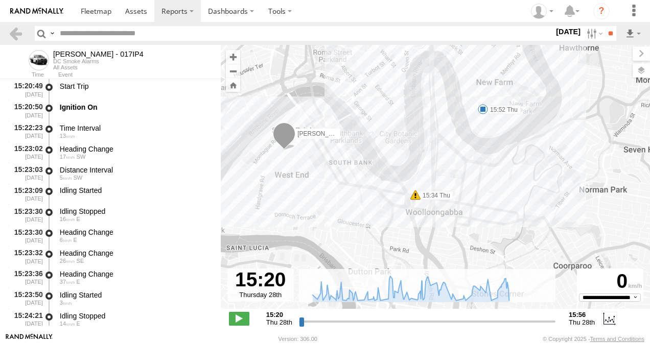
drag, startPoint x: 427, startPoint y: 224, endPoint x: 467, endPoint y: 146, distance: 88.2
click at [467, 146] on div "[PERSON_NAME] - 017IP4 15:34 Thu 15:52 Thu" at bounding box center [435, 182] width 429 height 275
click at [414, 197] on span at bounding box center [415, 195] width 10 height 10
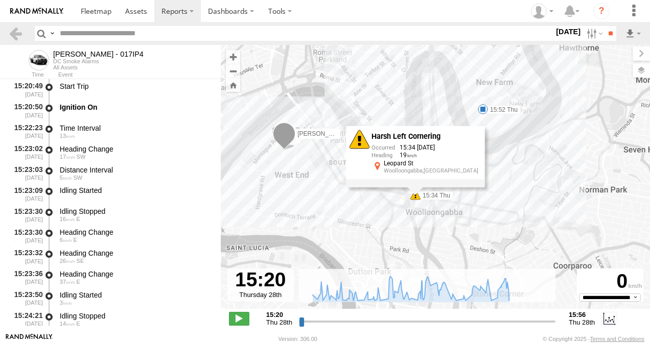
click at [366, 207] on div "[PERSON_NAME] - 017IP4 15:34 Thu 15:52 Thu Harsh Left Cornering 15:34 [DATE] 19…" at bounding box center [435, 182] width 429 height 275
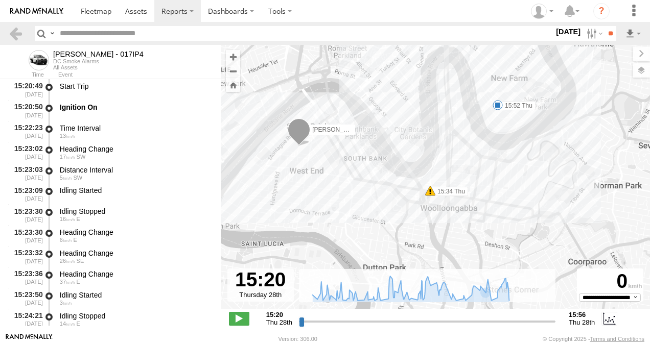
drag, startPoint x: 496, startPoint y: 175, endPoint x: 511, endPoint y: 173, distance: 16.0
click at [511, 173] on div "[PERSON_NAME] - 017IP4 15:34 Thu 15:52 Thu" at bounding box center [435, 182] width 429 height 275
